Goal: Transaction & Acquisition: Obtain resource

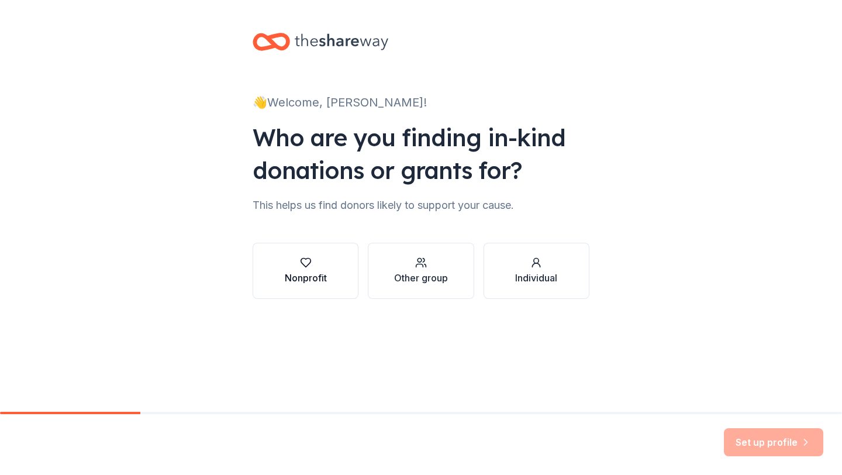
click at [302, 262] on icon "button" at bounding box center [306, 263] width 12 height 12
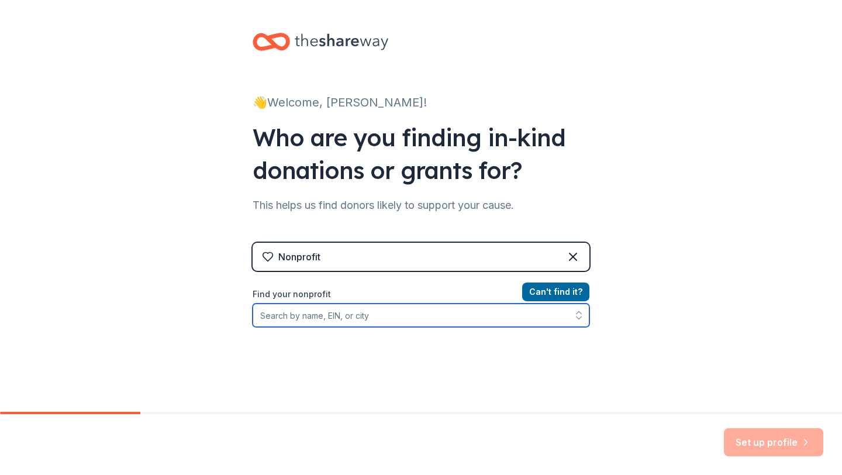
click at [344, 316] on input "Find your nonprofit" at bounding box center [421, 314] width 337 height 23
type input "Greyhounds in Motion"
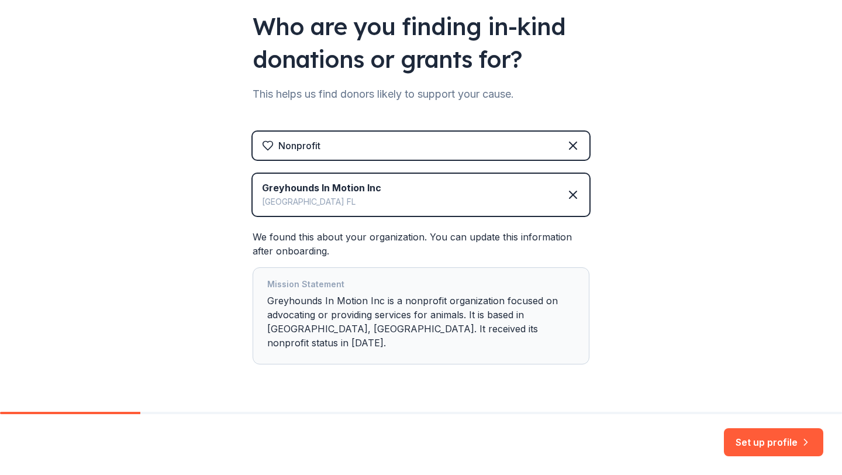
scroll to position [129, 0]
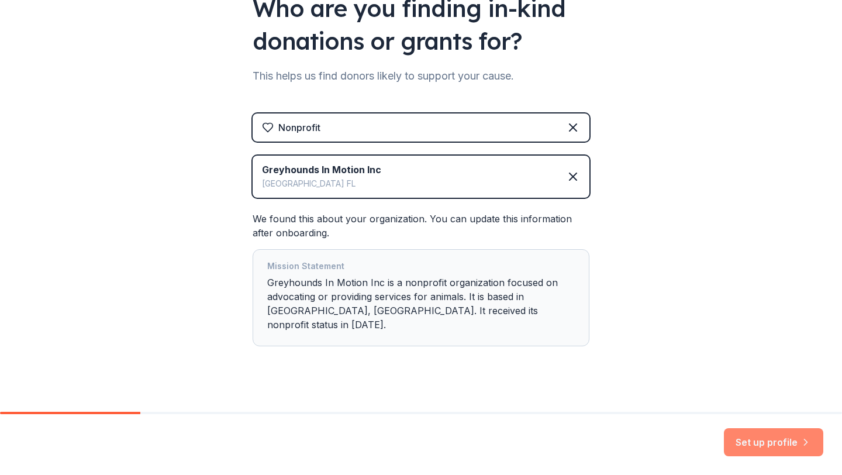
click at [767, 441] on button "Set up profile" at bounding box center [773, 442] width 99 height 28
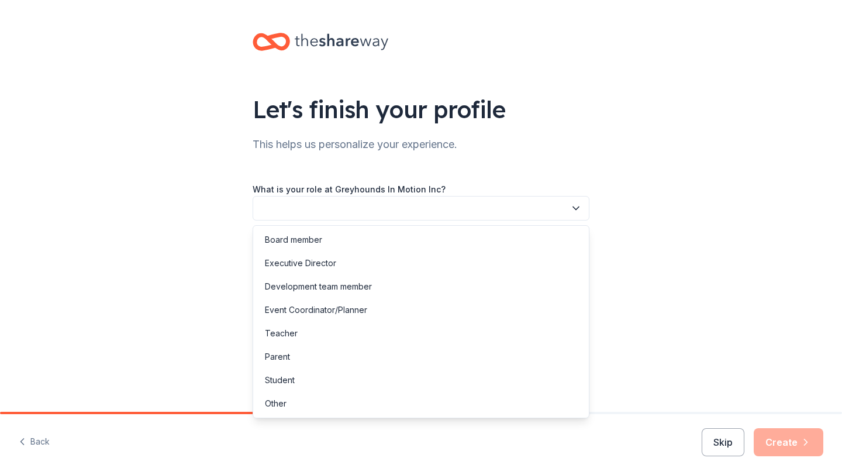
click at [416, 213] on button "button" at bounding box center [421, 208] width 337 height 25
click at [408, 232] on div "Board member" at bounding box center [421, 239] width 331 height 23
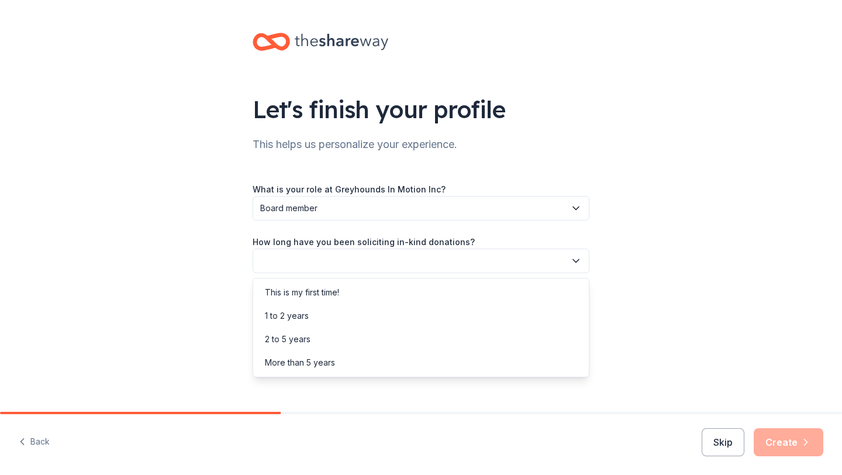
click at [406, 270] on button "button" at bounding box center [421, 260] width 337 height 25
click at [399, 294] on div "This is my first time!" at bounding box center [421, 292] width 331 height 23
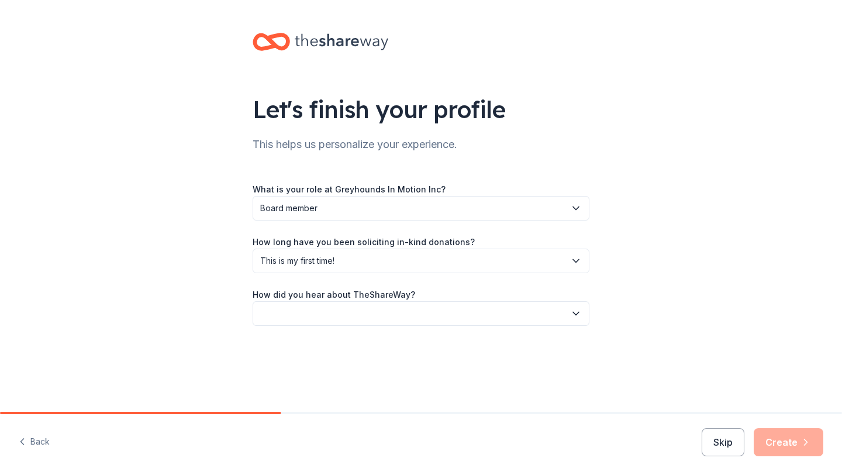
click at [399, 311] on button "button" at bounding box center [421, 313] width 337 height 25
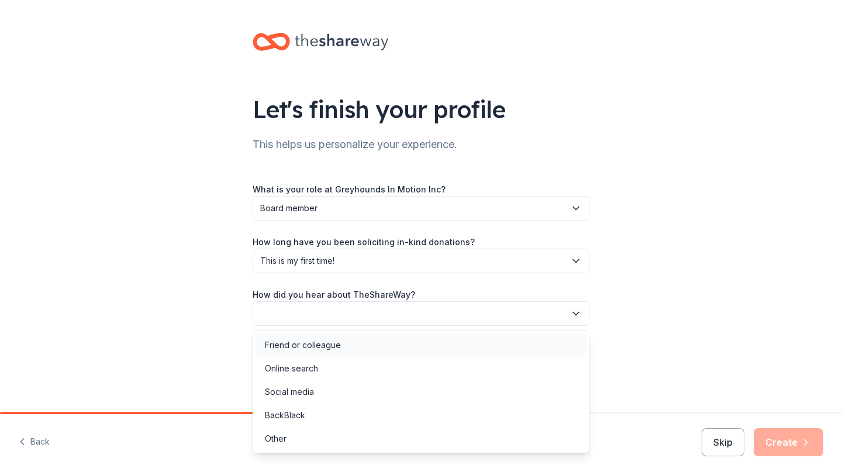
click at [396, 347] on div "Friend or colleague" at bounding box center [421, 344] width 331 height 23
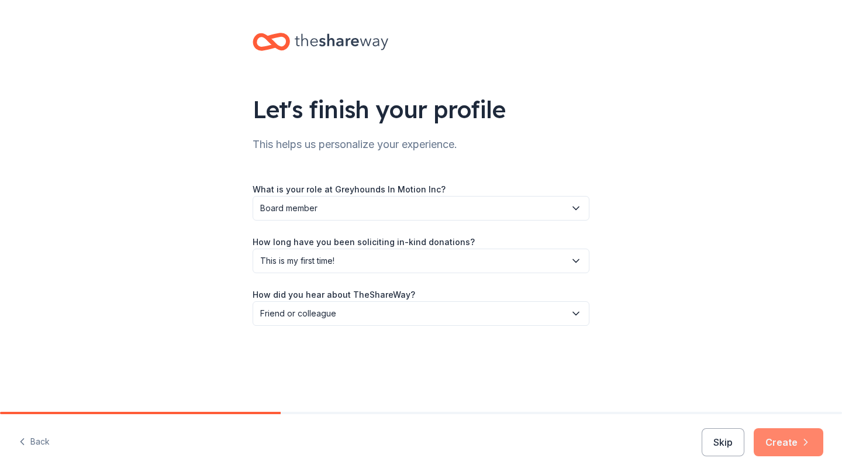
click at [795, 450] on button "Create" at bounding box center [789, 442] width 70 height 28
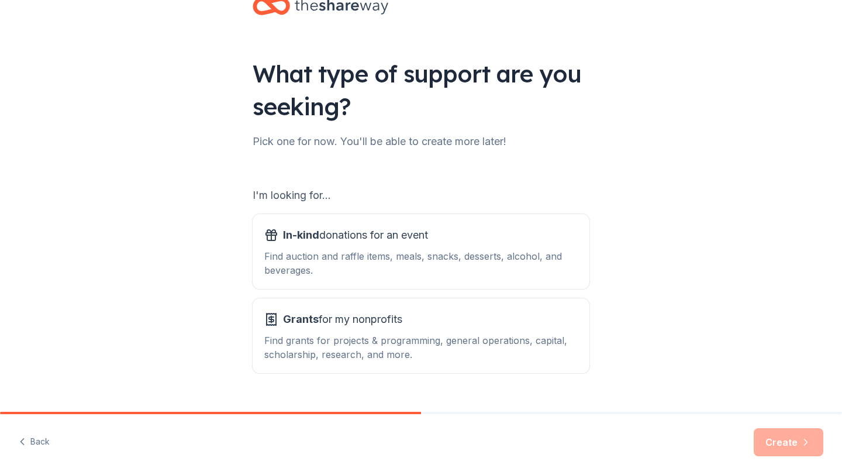
scroll to position [60, 0]
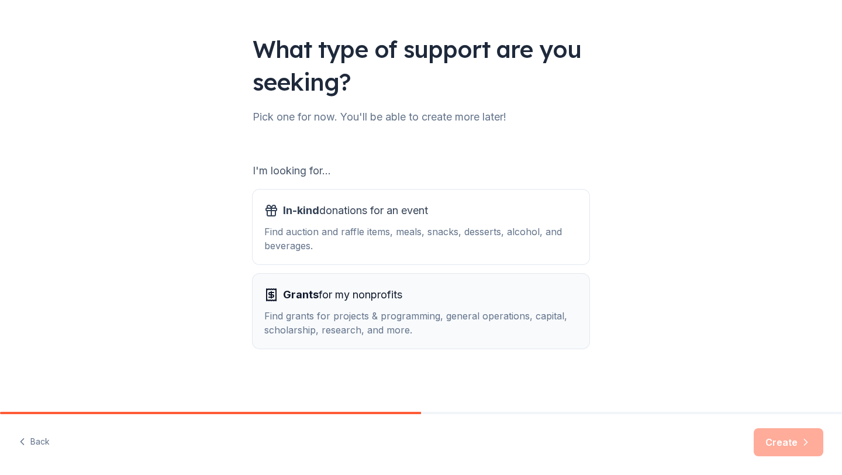
click at [397, 296] on span "Grants for my nonprofits" at bounding box center [342, 294] width 119 height 19
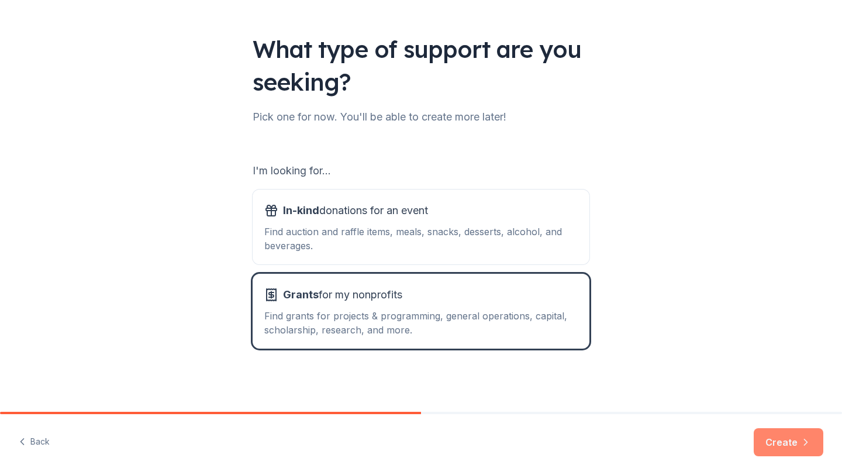
click at [773, 444] on button "Create" at bounding box center [789, 442] width 70 height 28
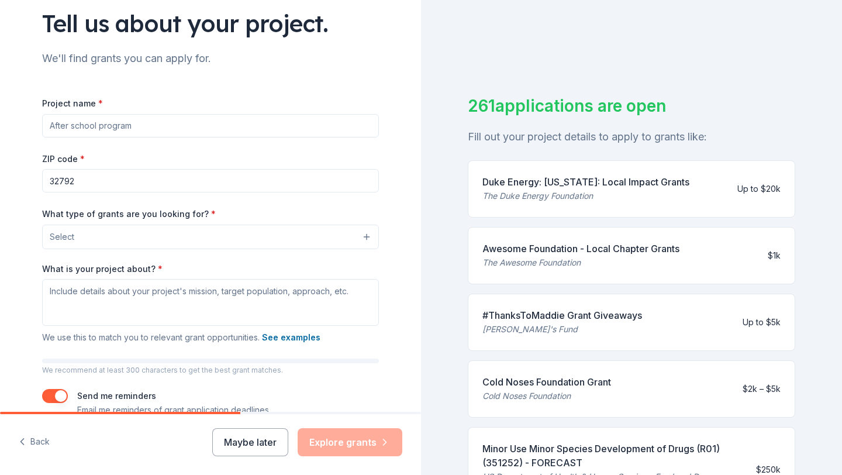
scroll to position [89, 0]
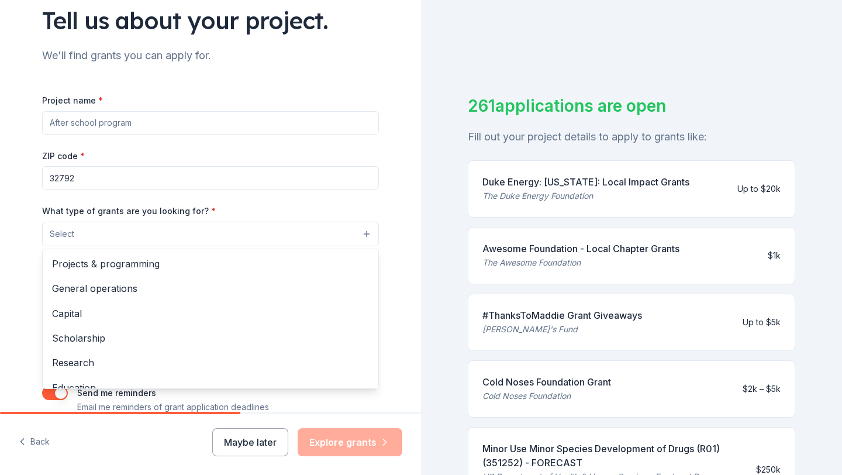
click at [174, 246] on button "Select" at bounding box center [210, 234] width 337 height 25
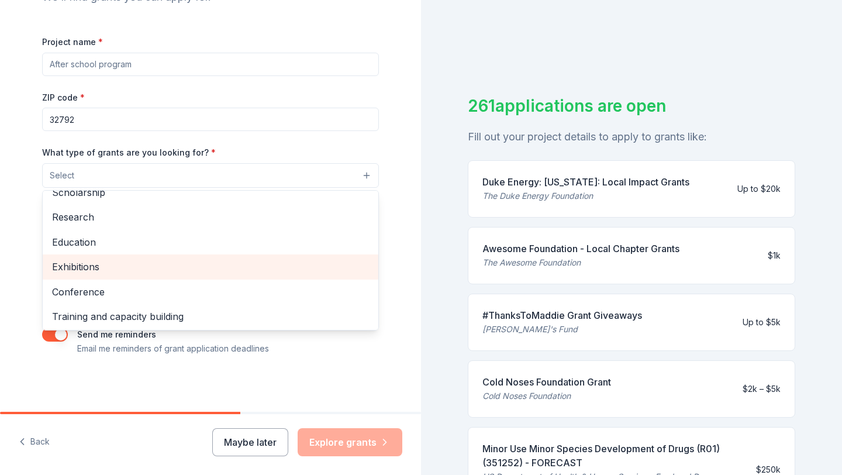
scroll to position [87, 0]
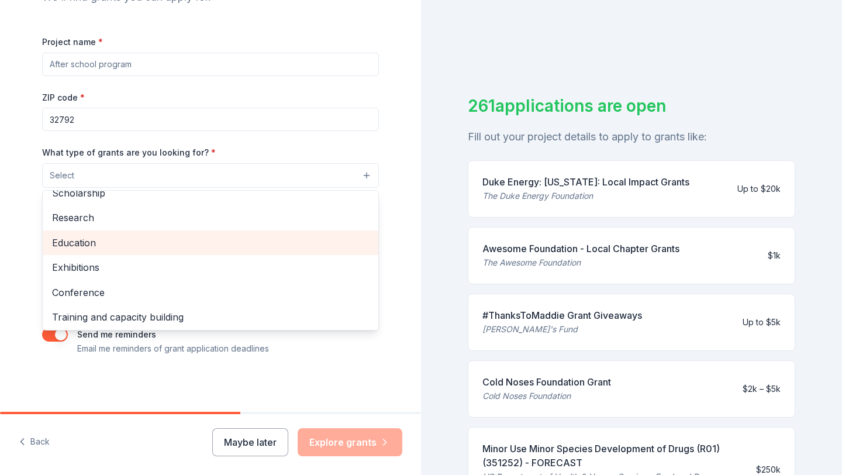
click at [180, 248] on span "Education" at bounding box center [210, 242] width 317 height 15
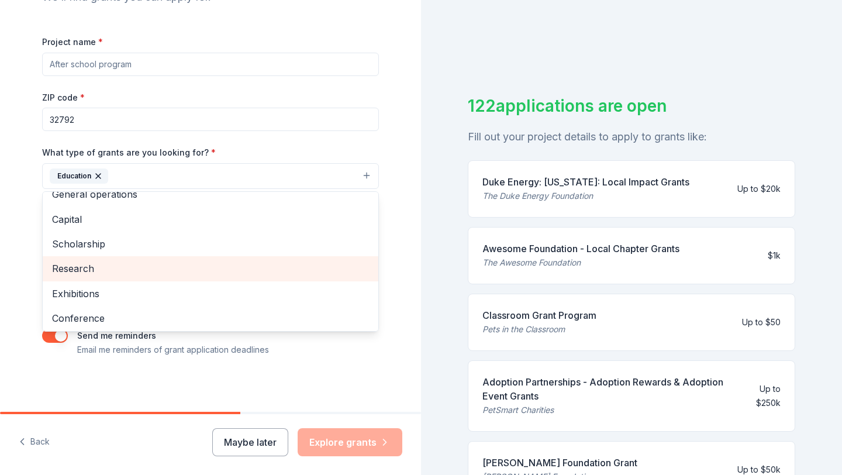
scroll to position [34, 0]
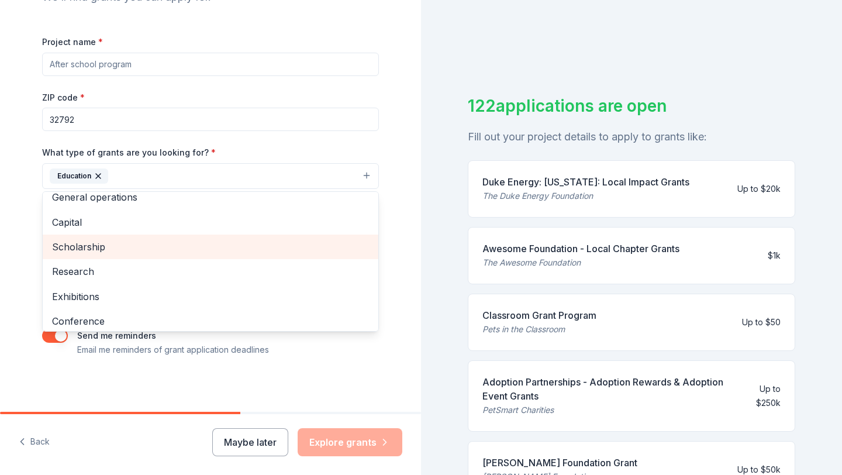
click at [181, 248] on span "Scholarship" at bounding box center [210, 246] width 317 height 15
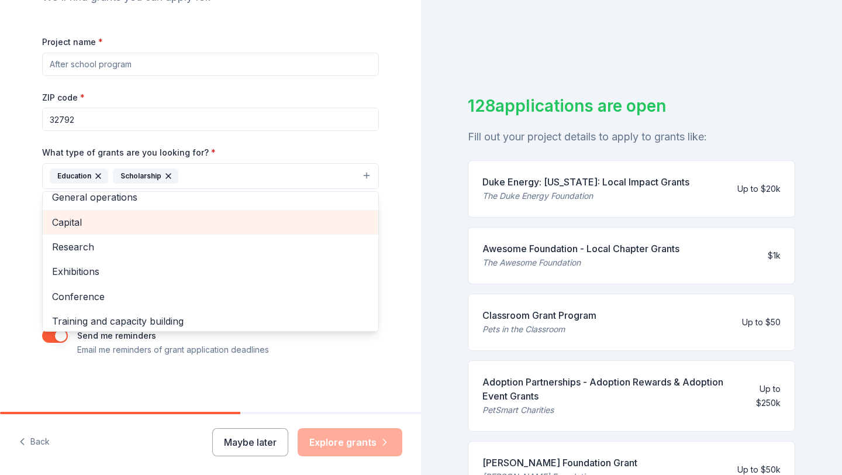
click at [182, 230] on div "Capital" at bounding box center [211, 222] width 336 height 25
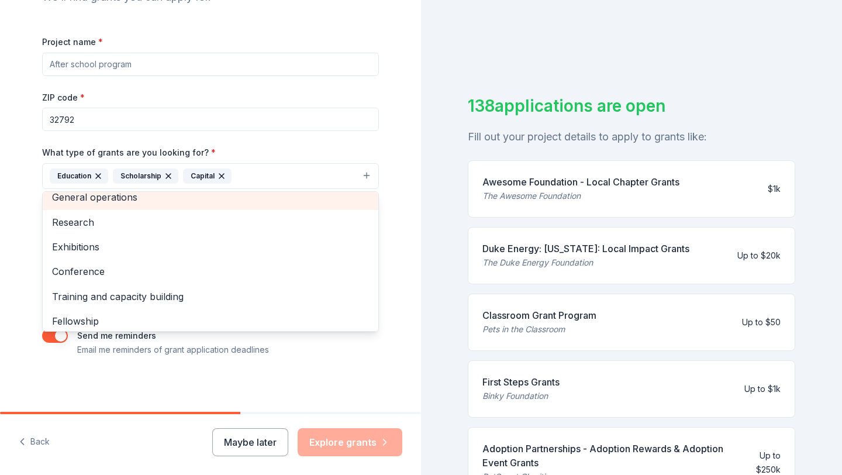
scroll to position [2, 0]
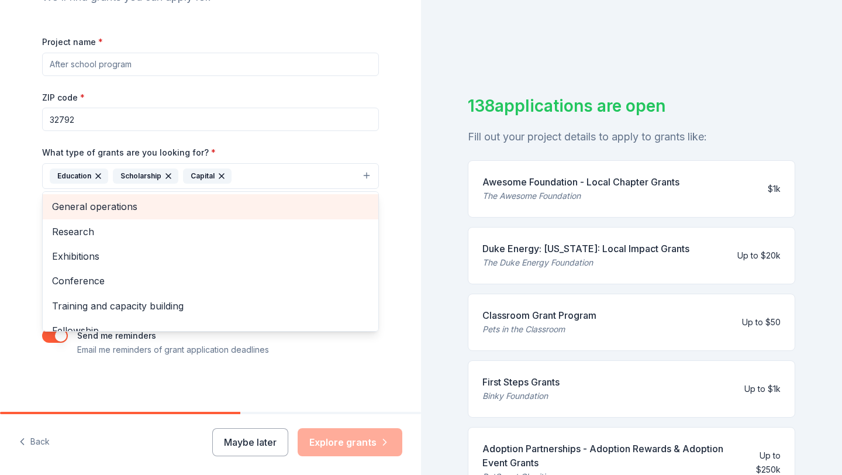
click at [183, 205] on div "General operations" at bounding box center [211, 206] width 336 height 25
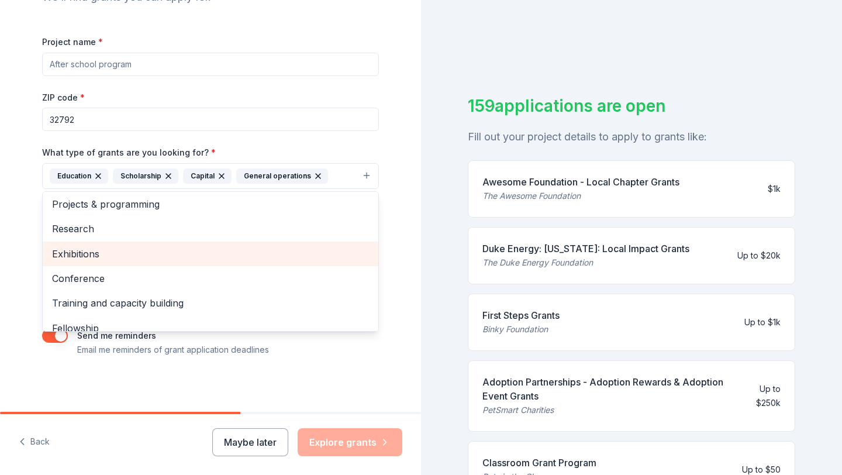
scroll to position [0, 0]
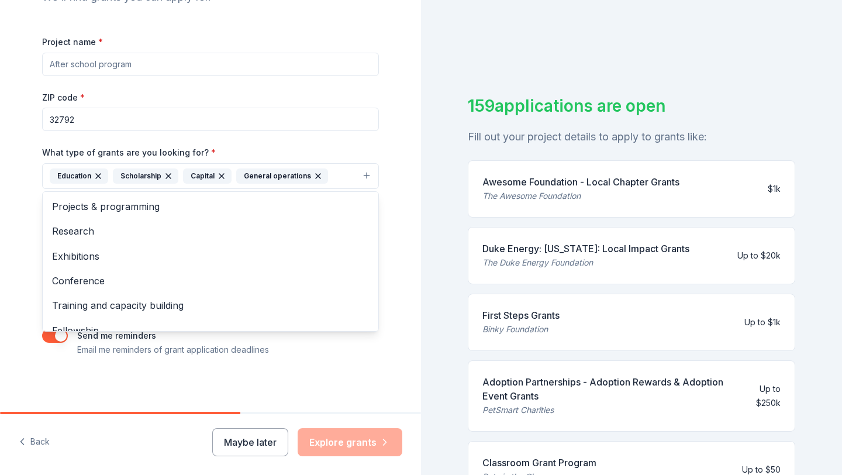
click at [170, 176] on icon "button" at bounding box center [168, 175] width 9 height 9
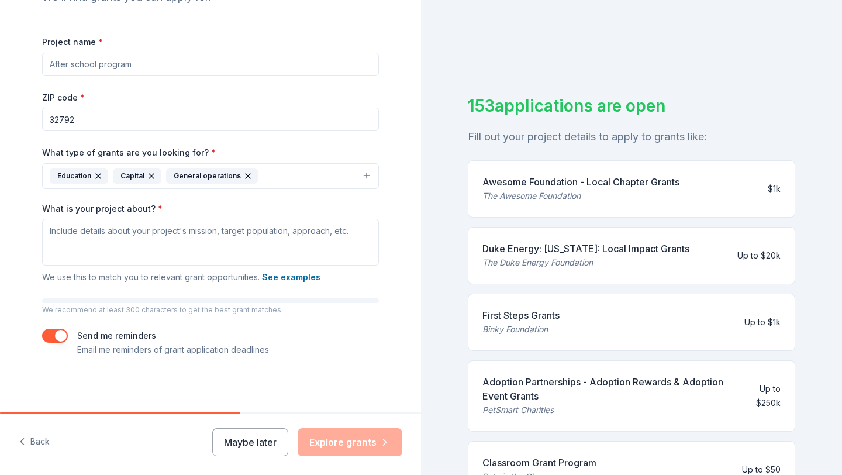
click at [313, 182] on button "Education Capital General operations" at bounding box center [210, 176] width 337 height 26
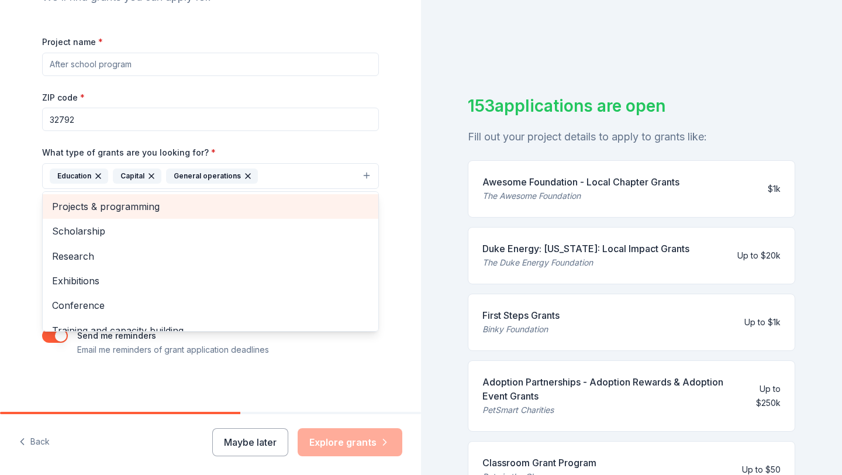
click at [130, 215] on div "Projects & programming" at bounding box center [211, 206] width 336 height 25
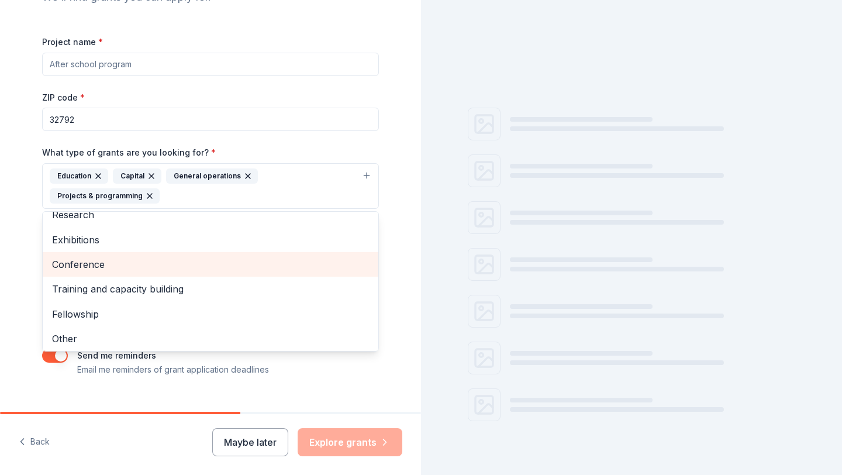
scroll to position [39, 0]
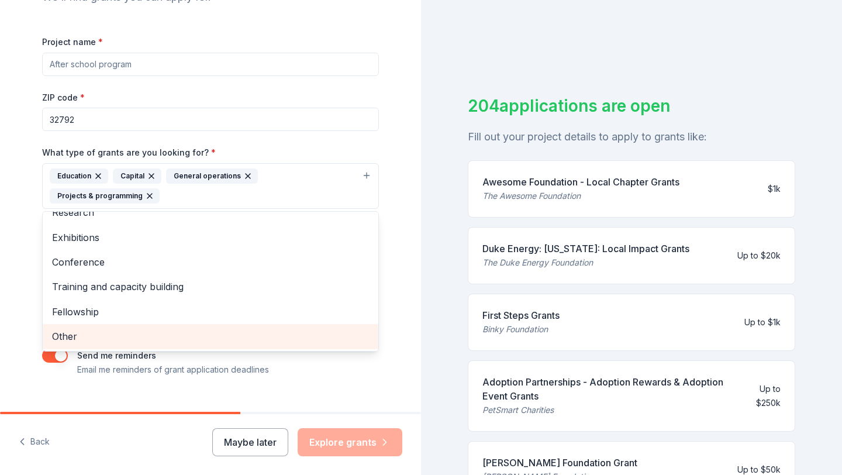
click at [67, 334] on span "Other" at bounding box center [210, 336] width 317 height 15
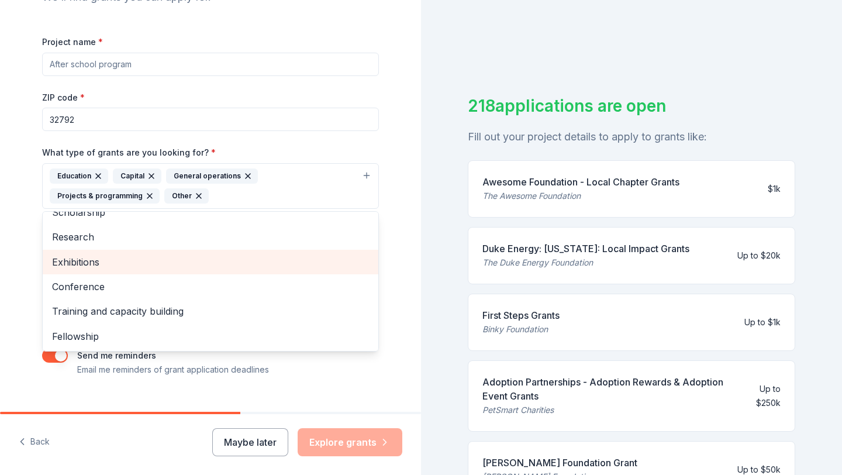
scroll to position [0, 0]
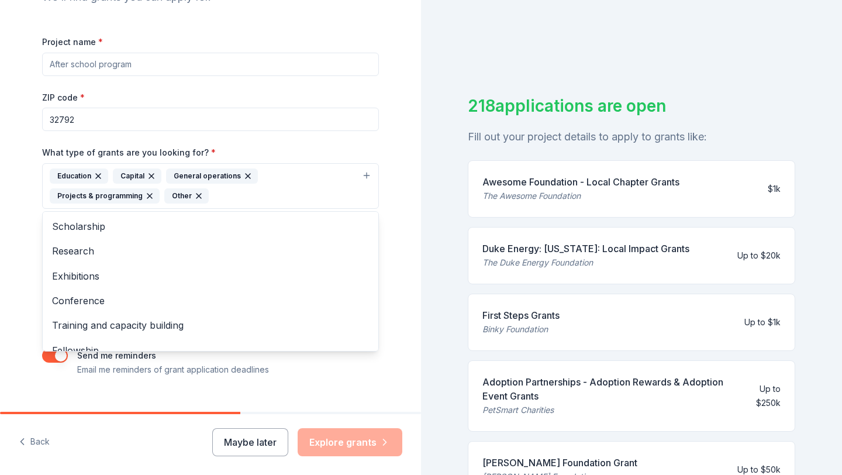
click at [0, 263] on div "Tell us about your project. We'll find grants you can apply for. Project name *…" at bounding box center [210, 143] width 421 height 580
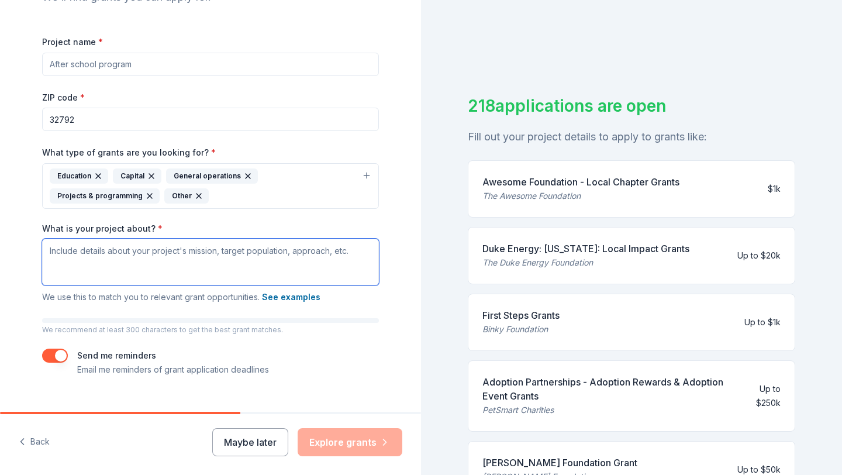
click at [150, 276] on textarea "What is your project about? *" at bounding box center [210, 262] width 337 height 47
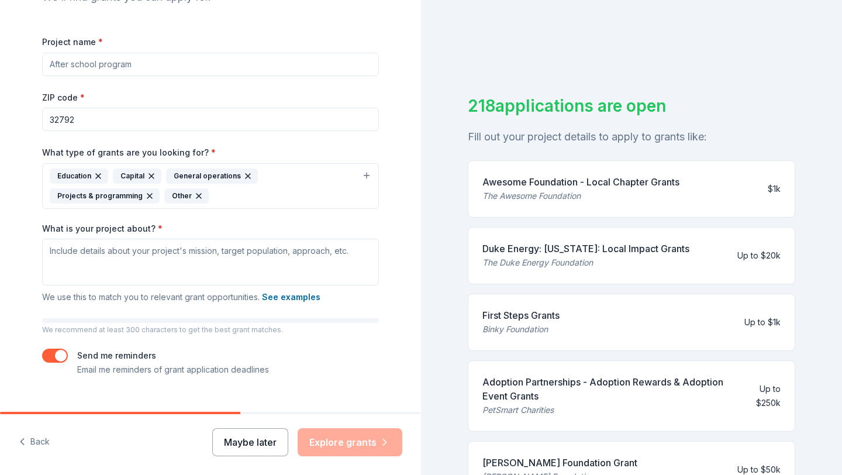
click at [260, 449] on button "Maybe later" at bounding box center [250, 442] width 76 height 28
click at [265, 446] on button "Maybe later" at bounding box center [250, 442] width 76 height 28
click at [354, 439] on div "Maybe later Explore grants" at bounding box center [307, 442] width 190 height 28
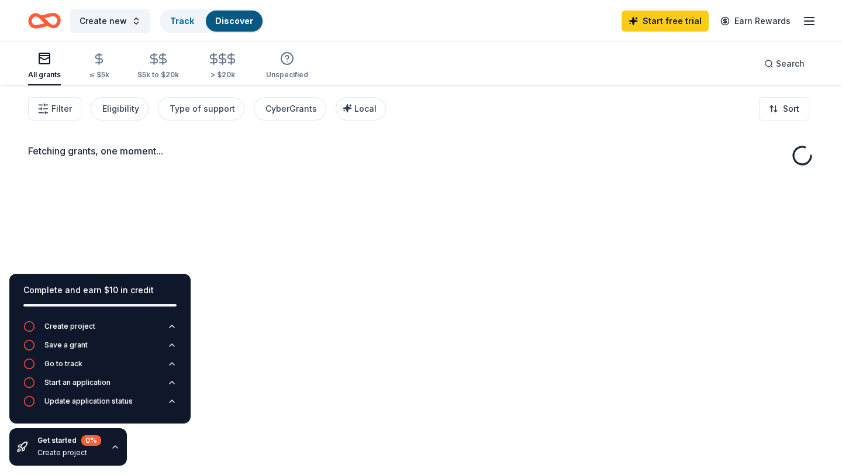
scroll to position [4, 0]
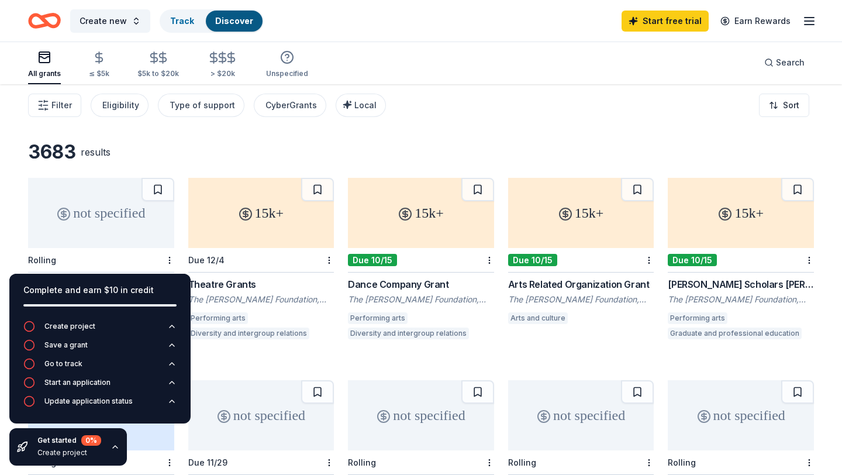
click at [382, 136] on div "3683 results not specified Rolling WK [PERSON_NAME] Foundation [PERSON_NAME] [P…" at bounding box center [421, 365] width 842 height 566
click at [184, 108] on div "Type of support" at bounding box center [202, 105] width 65 height 14
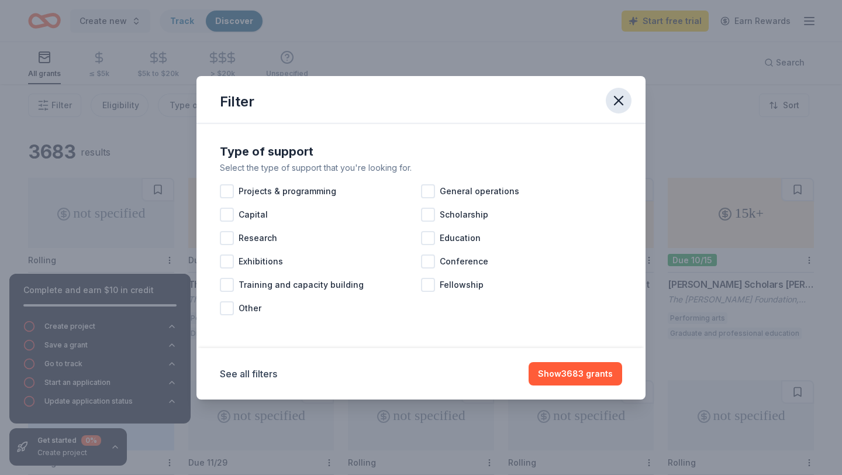
click at [616, 98] on icon "button" at bounding box center [619, 100] width 8 height 8
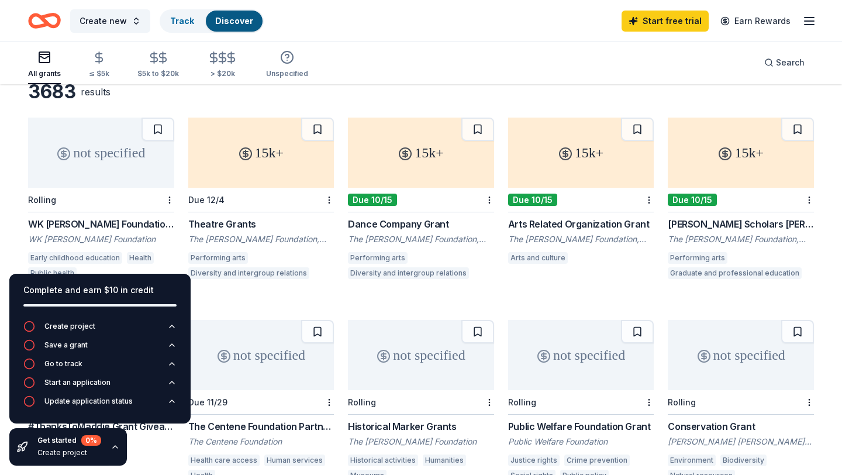
scroll to position [75, 0]
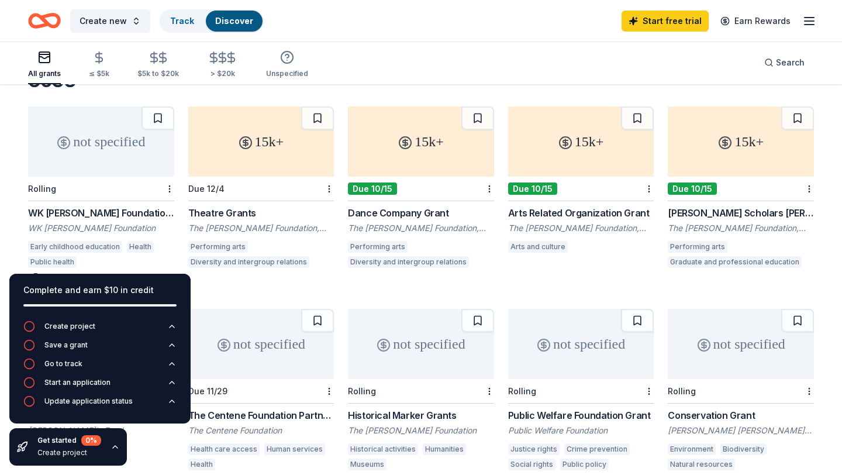
click at [199, 288] on div "Complete and earn $10 in credit Create project Save a grant Go to track Start a…" at bounding box center [100, 369] width 200 height 210
click at [113, 446] on icon "button" at bounding box center [115, 447] width 5 height 2
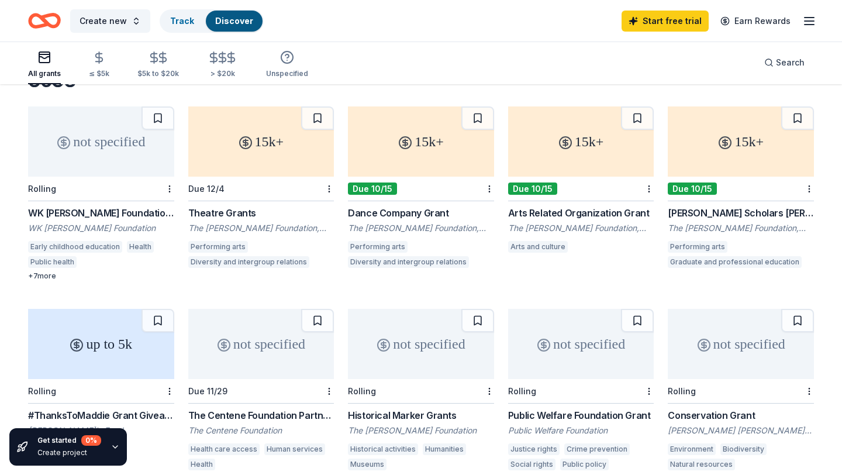
click at [460, 61] on div "All grants ≤ $5k $5k to $20k > $20k Unspecified Search" at bounding box center [421, 62] width 786 height 43
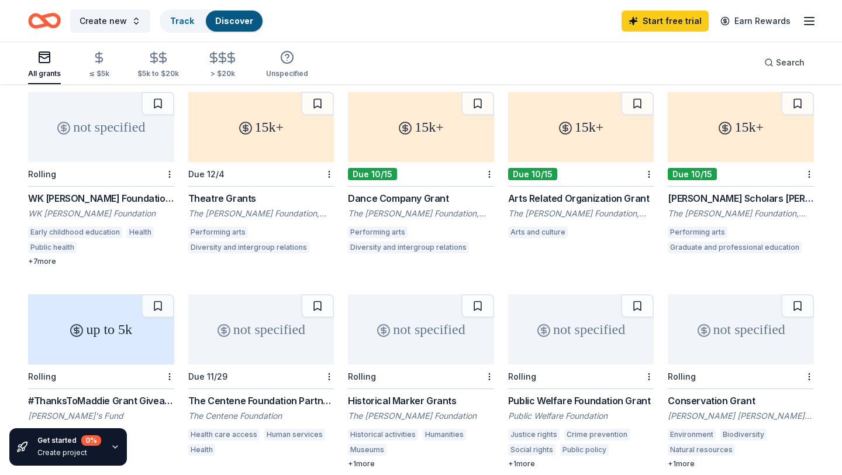
scroll to position [90, 0]
click at [132, 22] on button "Create new" at bounding box center [110, 20] width 80 height 23
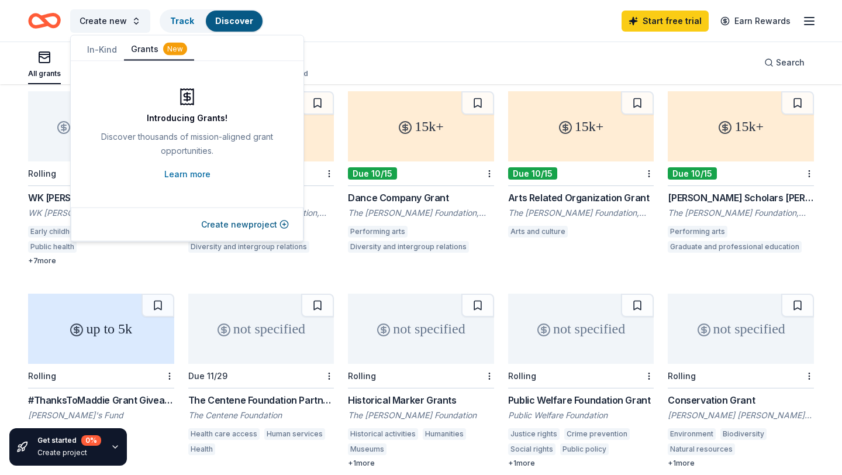
click at [329, 11] on div "Create new Track Discover Start free trial Earn Rewards" at bounding box center [421, 20] width 786 height 27
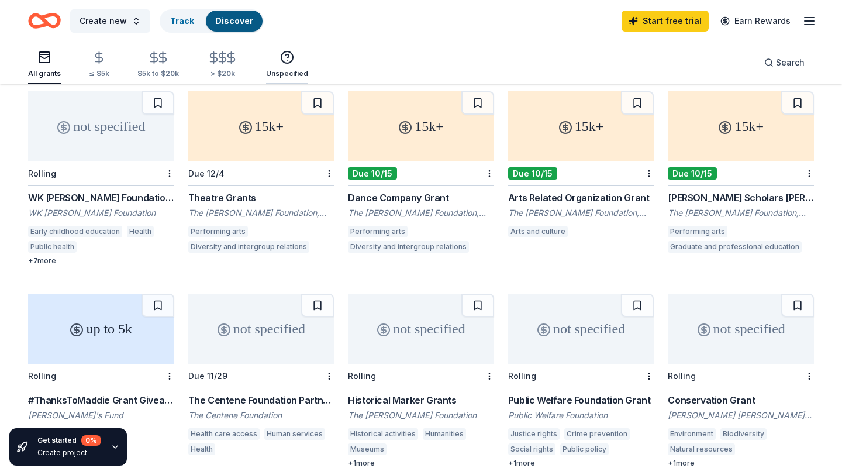
click at [282, 57] on icon "button" at bounding box center [287, 57] width 14 height 14
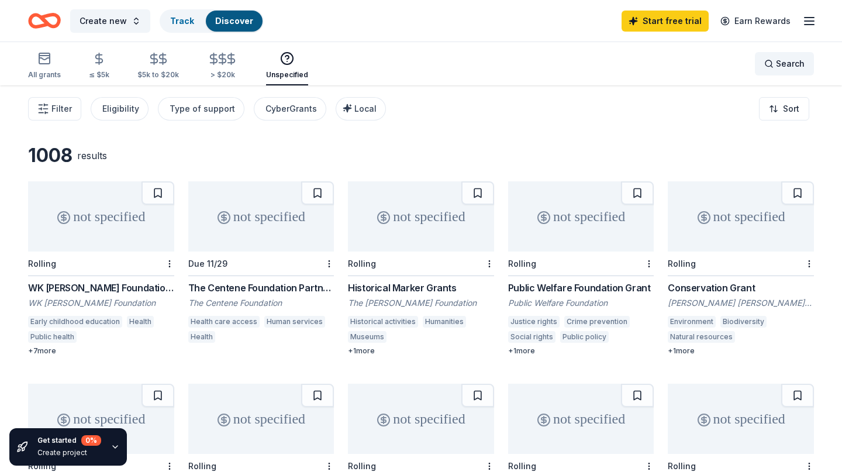
click at [793, 63] on span "Search" at bounding box center [790, 64] width 29 height 14
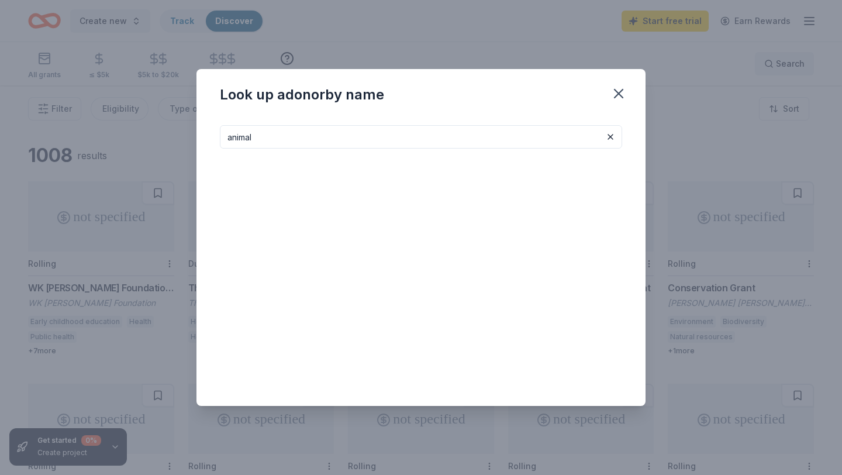
type input "animal"
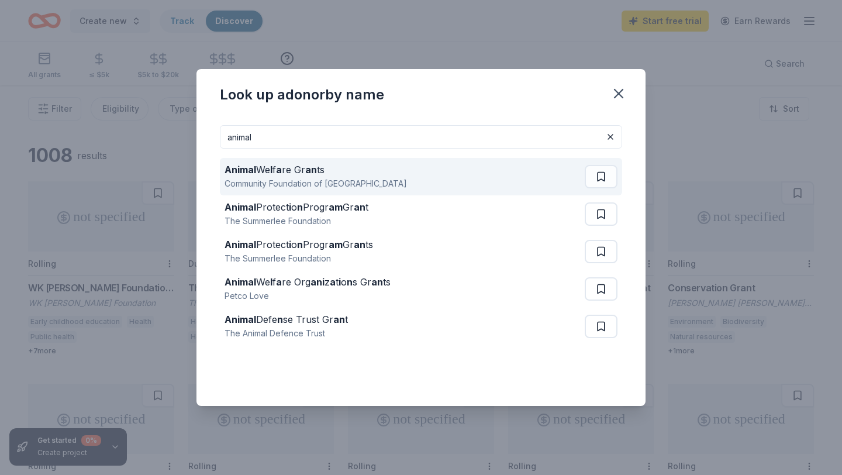
click at [446, 165] on div "Animal We l f a re Gr an ts Community Foundation of [GEOGRAPHIC_DATA]" at bounding box center [405, 176] width 360 height 37
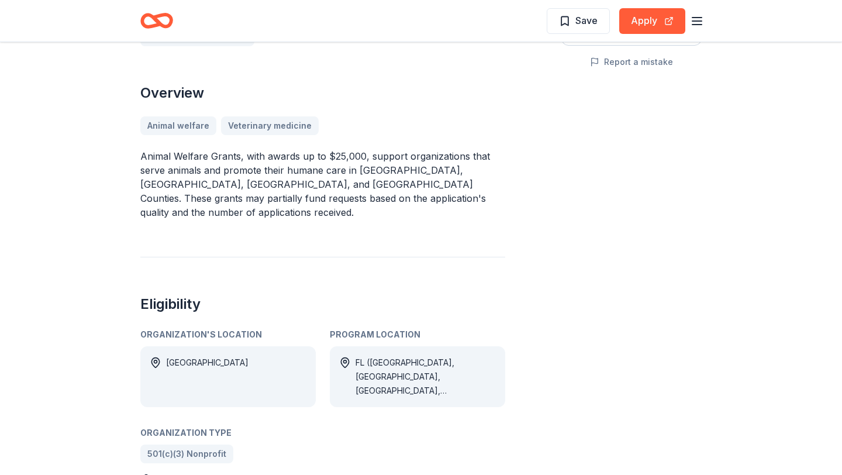
scroll to position [280, 0]
